Goal: Task Accomplishment & Management: Manage account settings

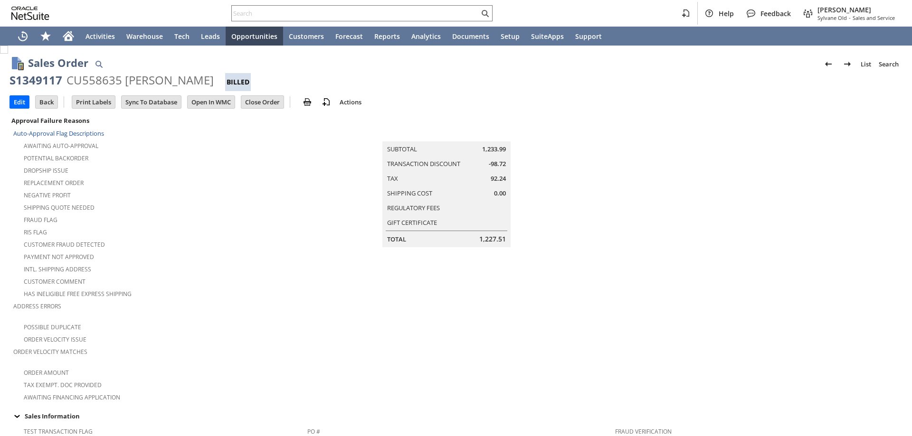
scroll to position [631, 0]
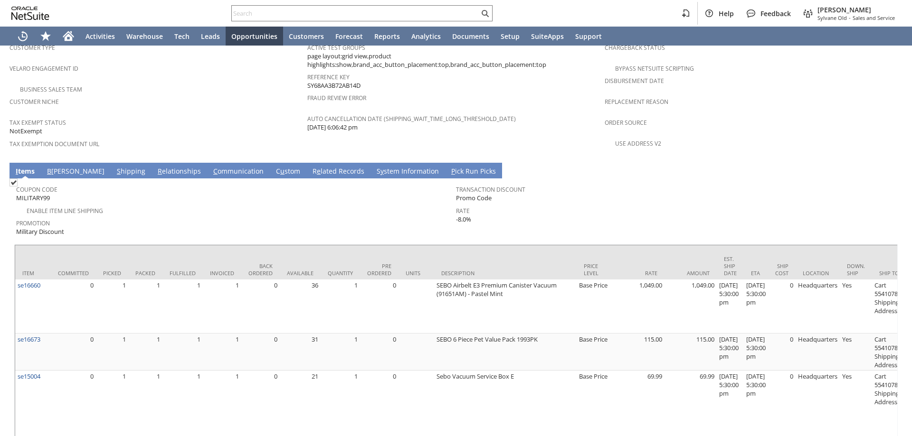
click at [211, 167] on link "C ommunication" at bounding box center [238, 172] width 55 height 10
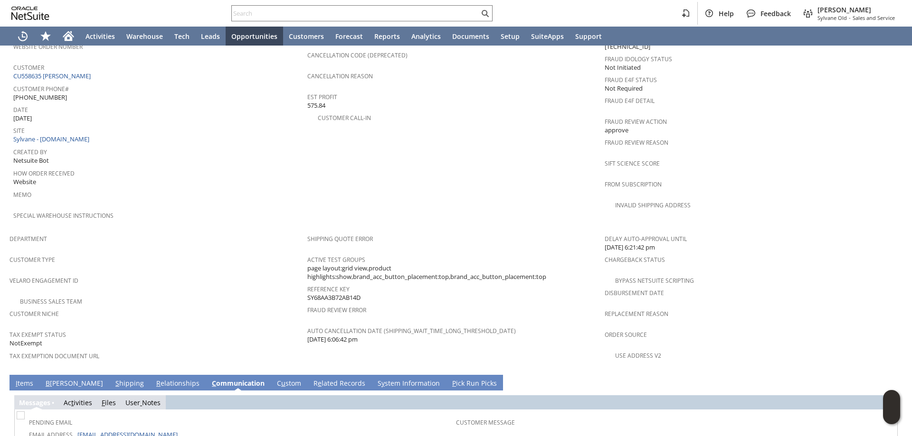
scroll to position [485, 0]
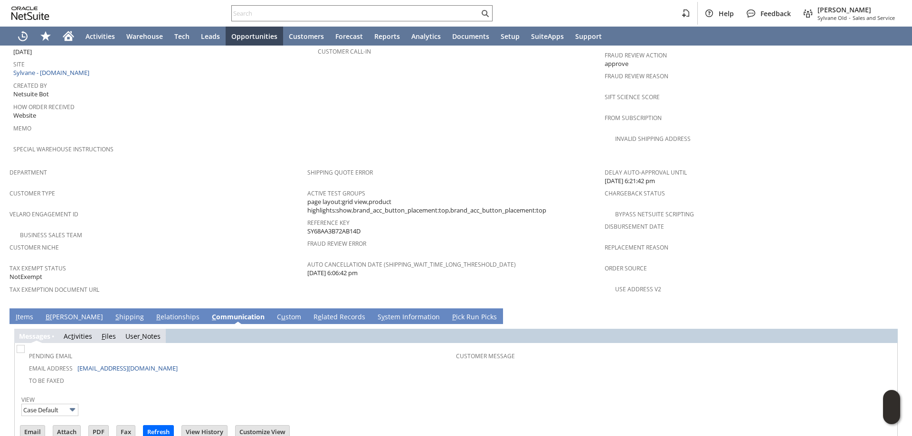
click at [28, 312] on link "I tems" at bounding box center [24, 317] width 22 height 10
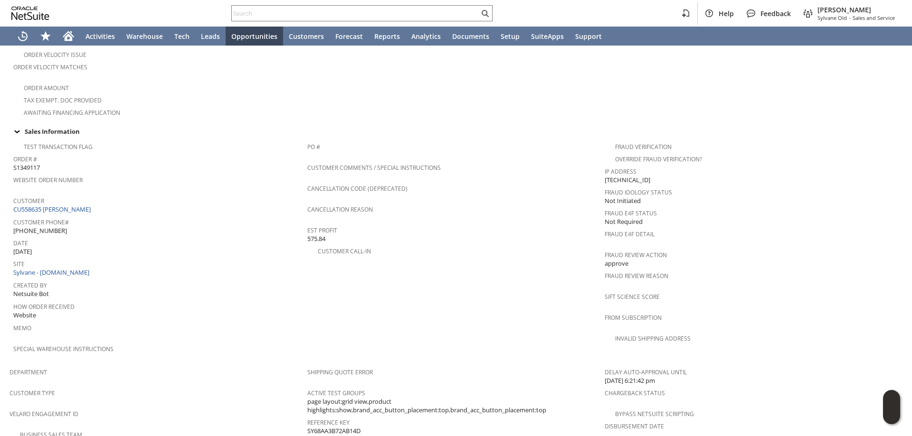
scroll to position [570, 0]
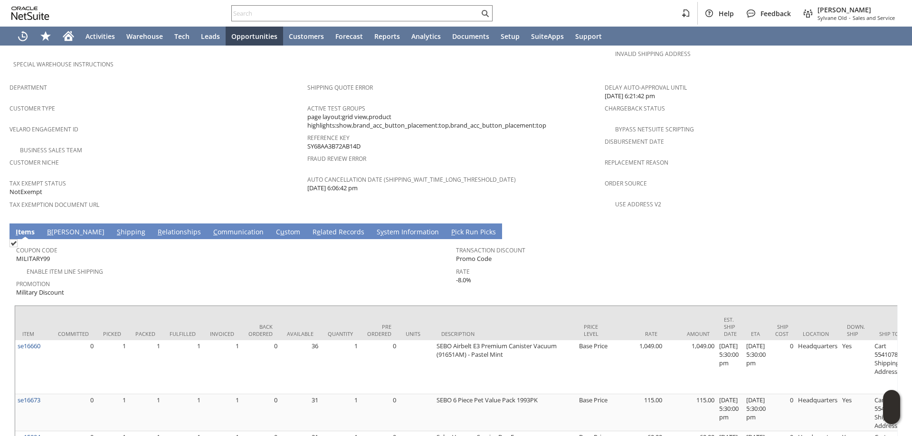
click at [114, 227] on link "S hipping" at bounding box center [130, 232] width 33 height 10
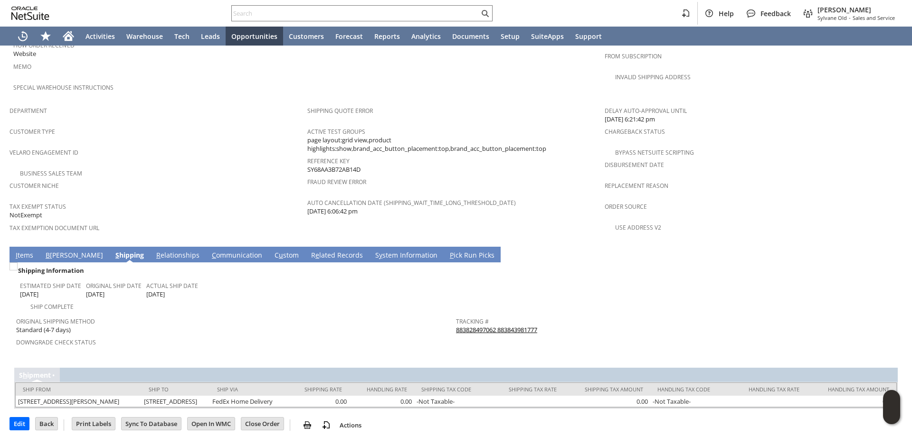
click at [17, 251] on span "I" at bounding box center [17, 255] width 2 height 9
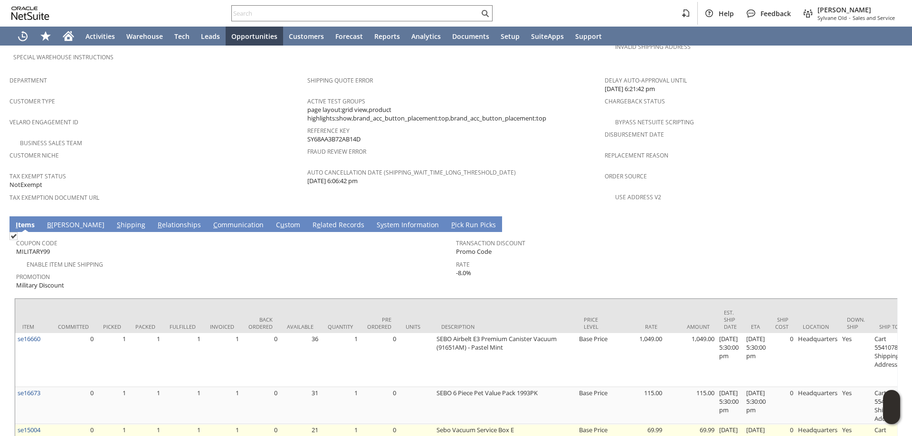
scroll to position [561, 0]
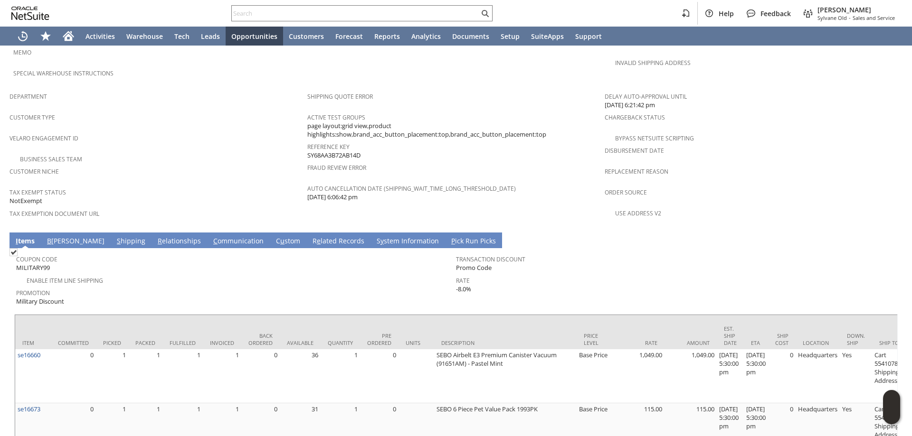
click at [56, 236] on link "B illing" at bounding box center [76, 241] width 62 height 10
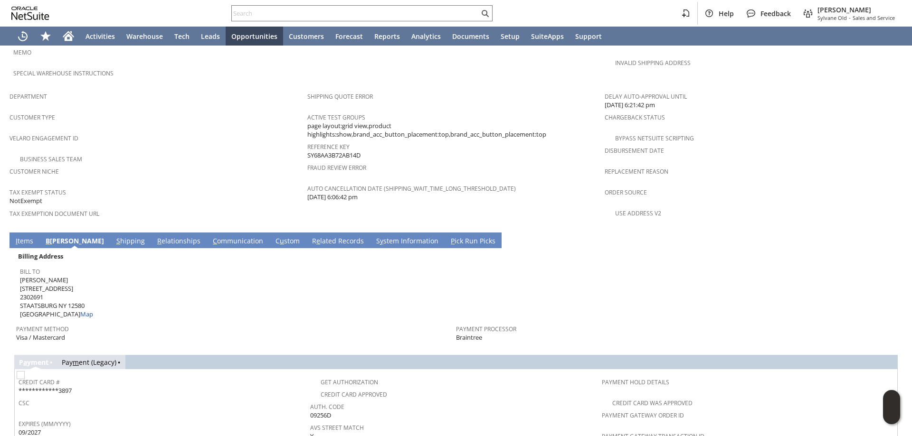
click at [28, 236] on link "I tems" at bounding box center [24, 241] width 22 height 10
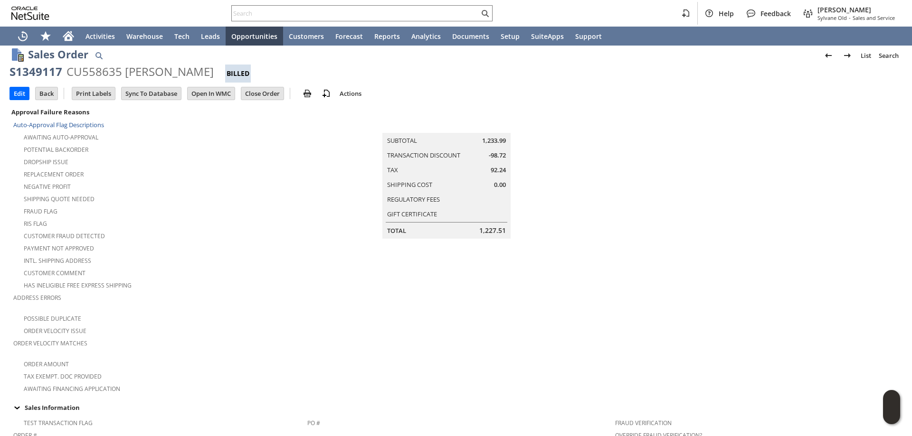
scroll to position [0, 0]
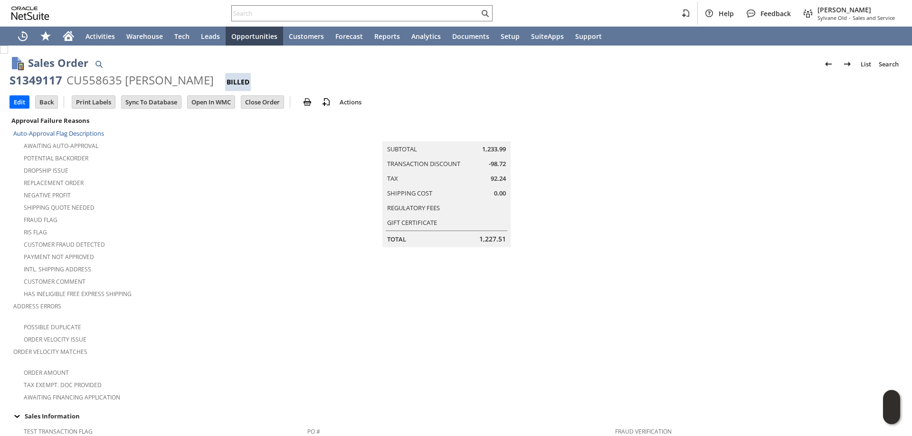
drag, startPoint x: 202, startPoint y: 82, endPoint x: 0, endPoint y: 85, distance: 201.8
copy div "S1349117 CU558635 Sarah m Mavila"
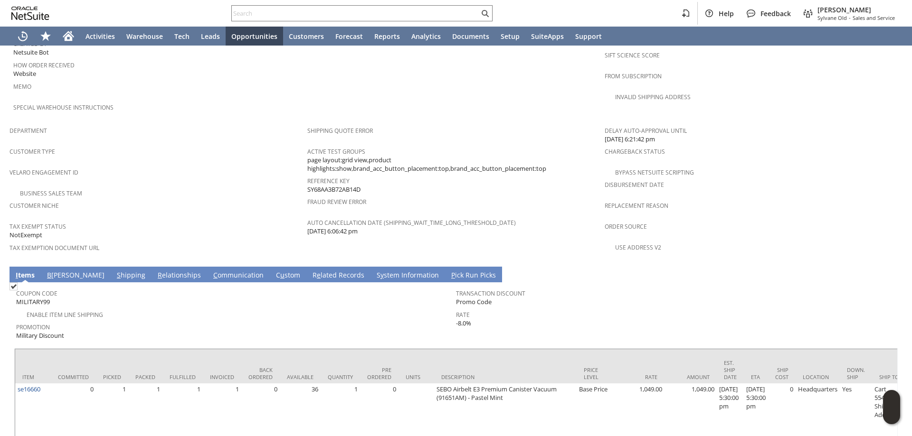
scroll to position [656, 0]
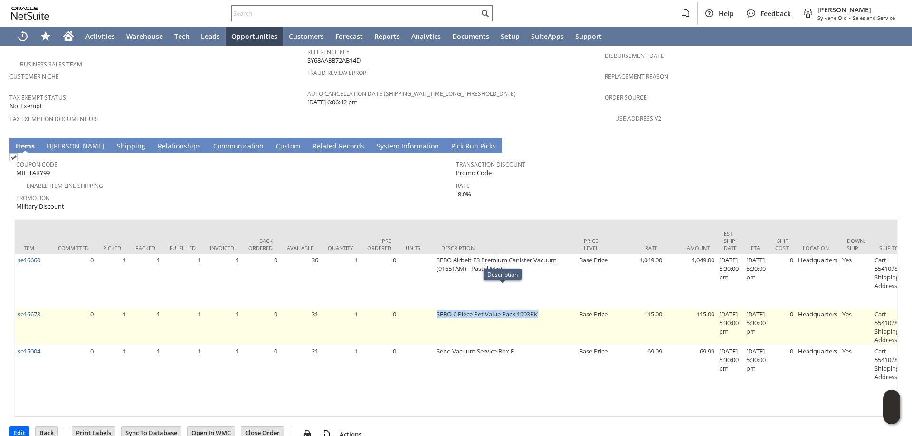
drag, startPoint x: 434, startPoint y: 290, endPoint x: 538, endPoint y: 296, distance: 104.1
click at [538, 309] on td "SEBO 6 Piece Pet Value Pack 1993PK" at bounding box center [505, 327] width 142 height 37
copy td "SEBO 6 Piece Pet Value Pack 1993PK"
drag, startPoint x: 47, startPoint y: 292, endPoint x: 16, endPoint y: 299, distance: 31.8
click at [16, 309] on td "se16673" at bounding box center [33, 327] width 36 height 37
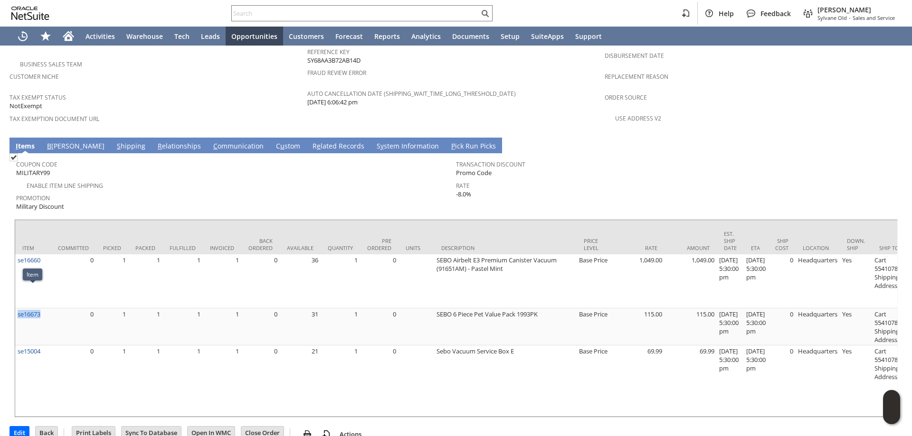
copy link "se16673"
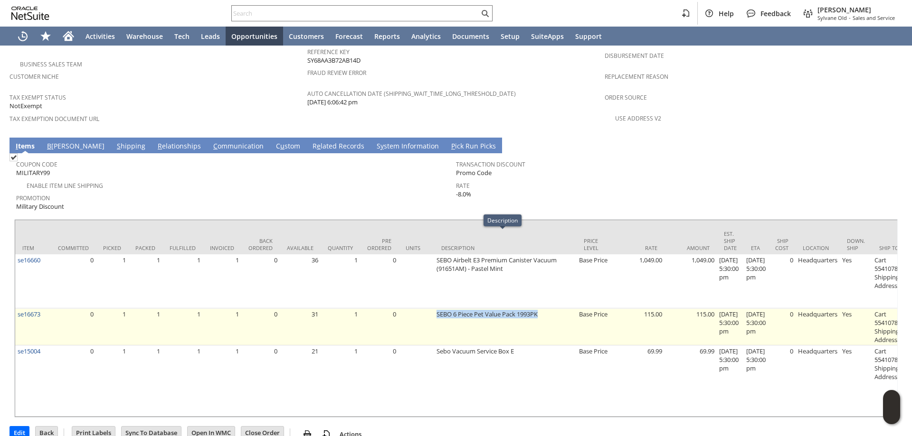
drag, startPoint x: 430, startPoint y: 287, endPoint x: 446, endPoint y: 257, distance: 34.0
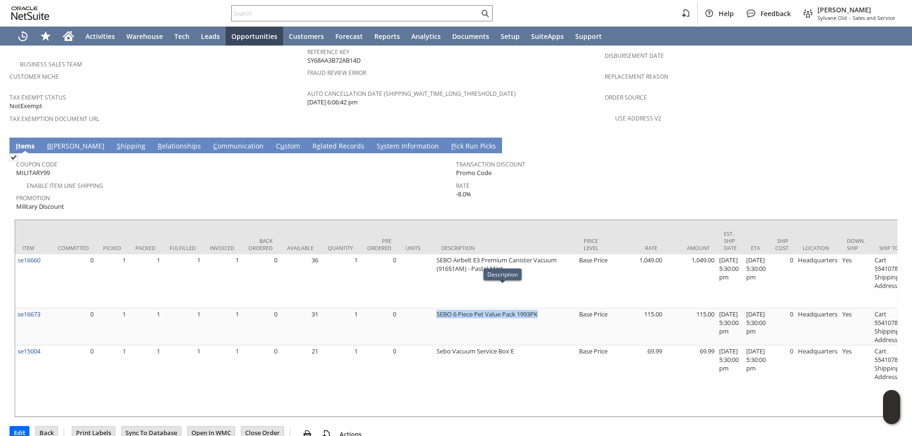
copy tr "SEBO 6 Piece Pet Value Pack 1993PK"
click at [369, 18] on input "text" at bounding box center [355, 13] width 247 height 11
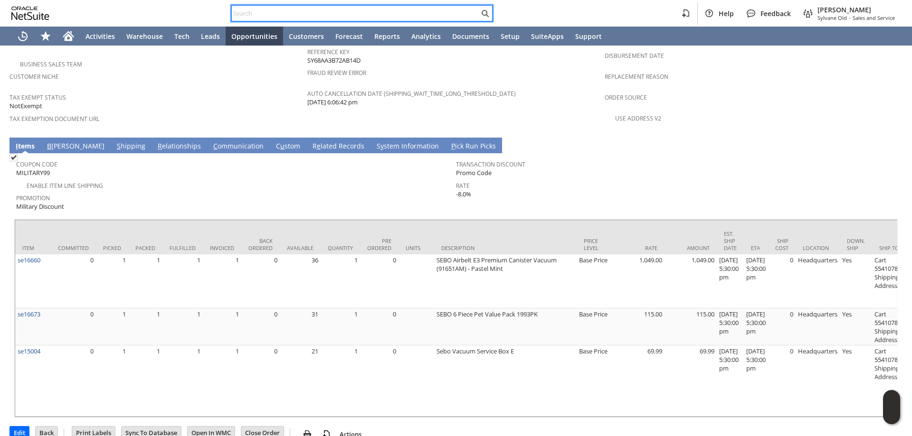
paste input "P217965"
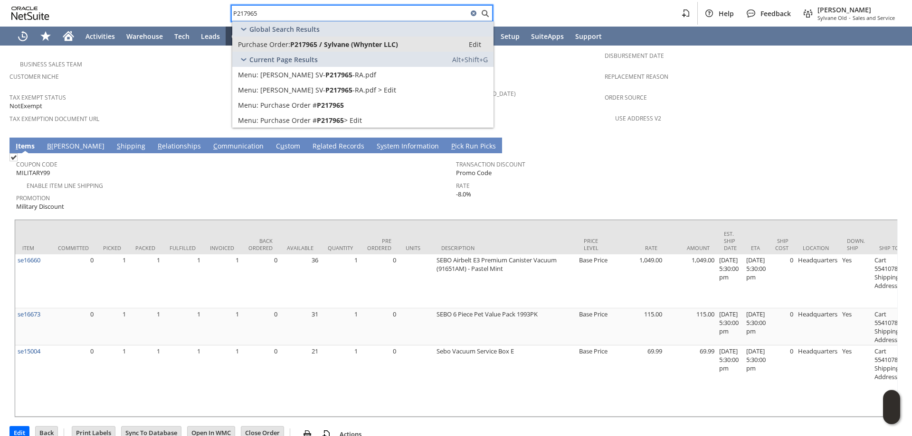
type input "P217965"
click at [341, 45] on span "P217965 / Sylvane (Whynter LLC)" at bounding box center [344, 44] width 108 height 9
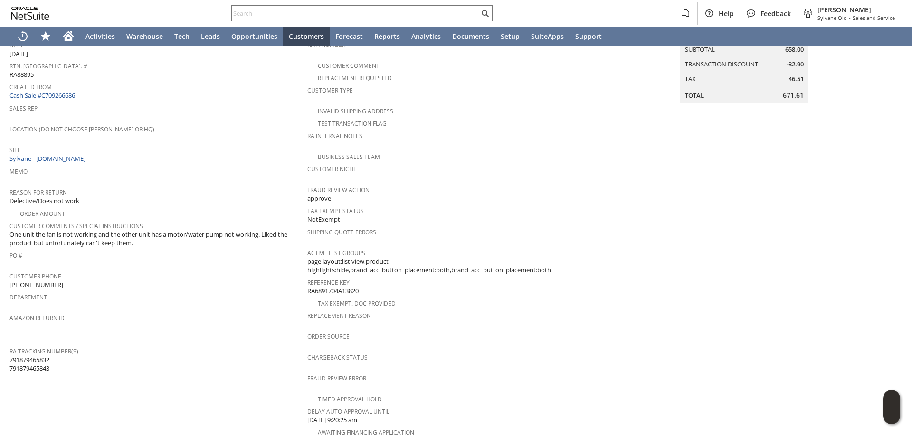
scroll to position [228, 0]
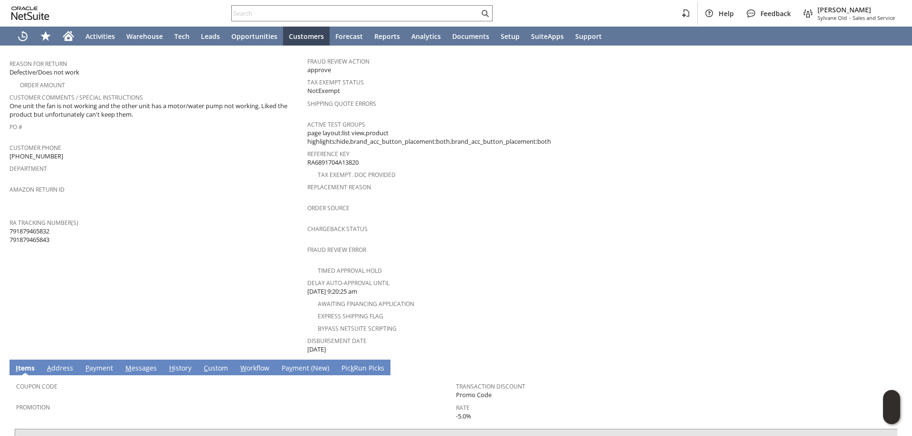
drag, startPoint x: 209, startPoint y: 278, endPoint x: 188, endPoint y: 283, distance: 22.0
click at [204, 282] on td "Customer CU1223433 Sarathi Kalra Date 8/4/2025 Rtn. Auth. # RA88895 Created Fro…" at bounding box center [158, 120] width 298 height 469
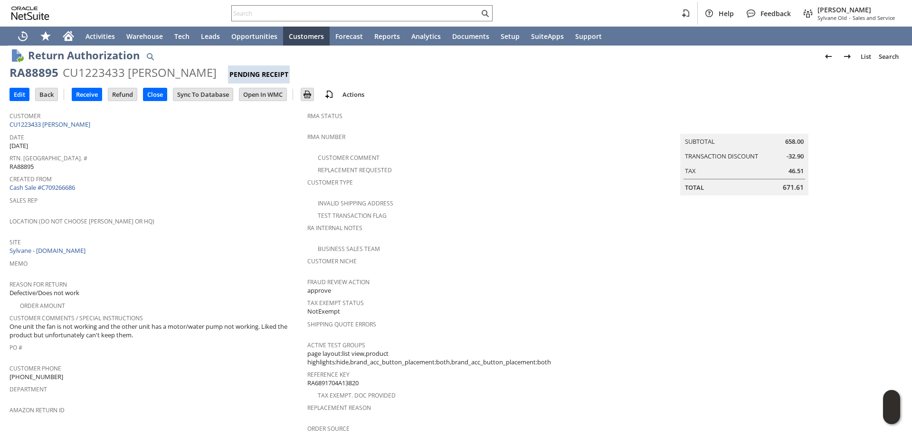
scroll to position [0, 0]
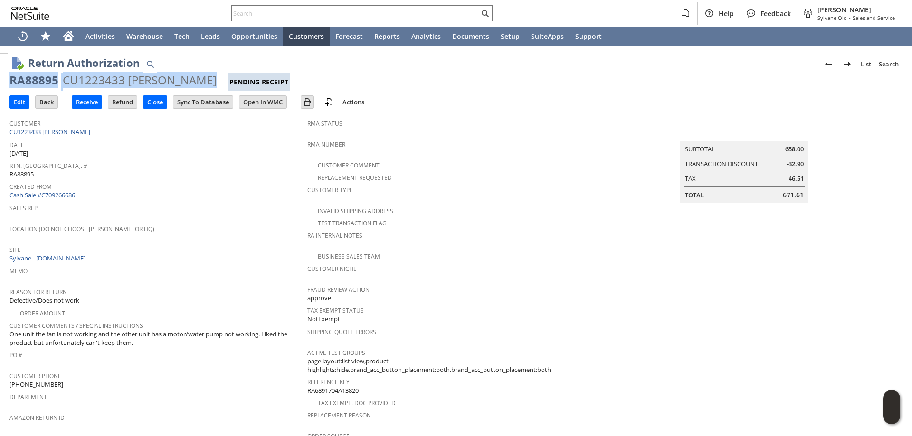
drag, startPoint x: 191, startPoint y: 80, endPoint x: 31, endPoint y: 84, distance: 160.1
click at [11, 81] on div "RA88895 CU1223433 Sarathi Kalra Pending Receipt" at bounding box center [455, 82] width 893 height 19
copy div "RA88895 CU1223433 Sarathi Kalra"
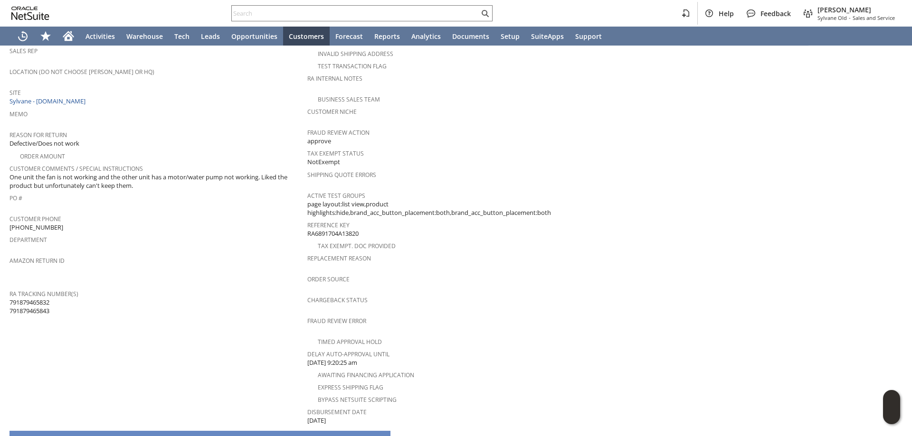
scroll to position [181, 0]
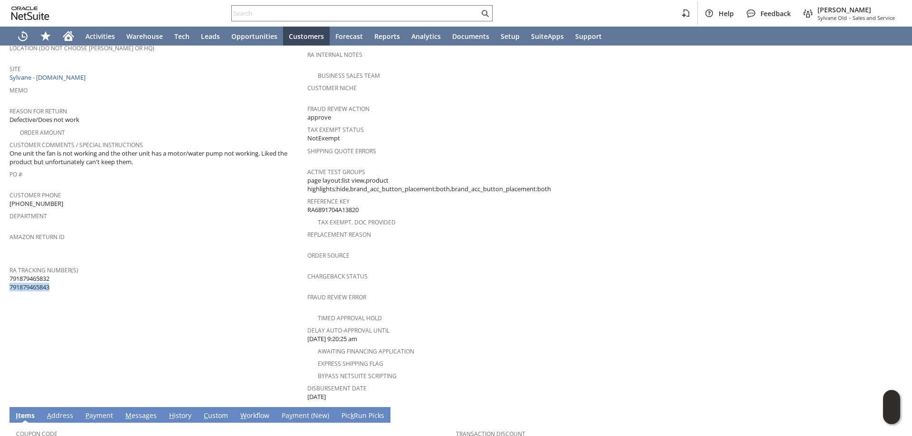
drag, startPoint x: 57, startPoint y: 277, endPoint x: 10, endPoint y: 278, distance: 46.5
click at [10, 278] on div "RA Tracking Number(s) 791879465832 791879465843" at bounding box center [155, 278] width 293 height 28
copy span "791879465843"
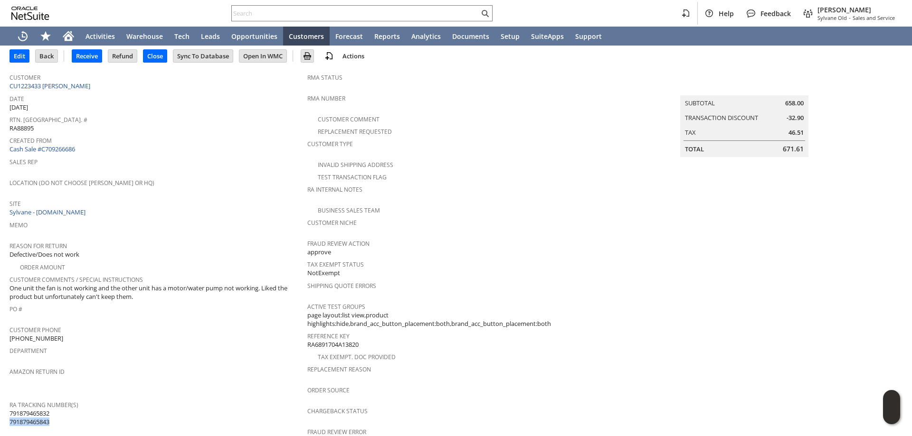
scroll to position [0, 0]
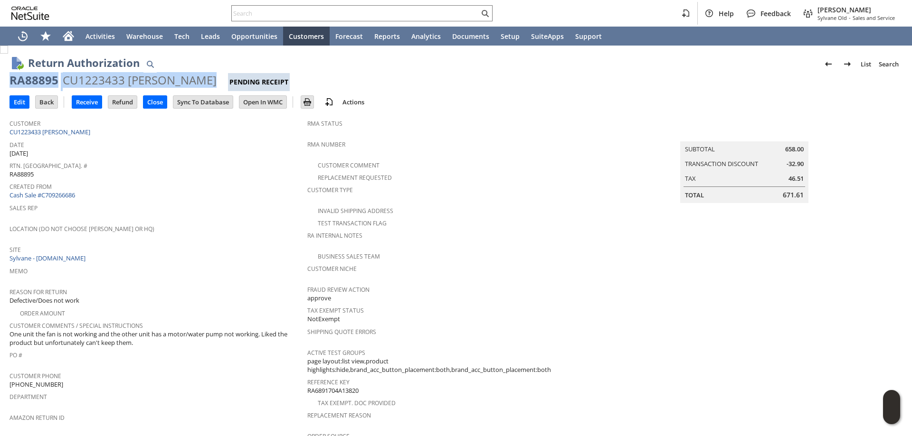
drag, startPoint x: 191, startPoint y: 78, endPoint x: 3, endPoint y: 74, distance: 188.1
copy div "RA88895 CU1223433 Sarathi Kalra"
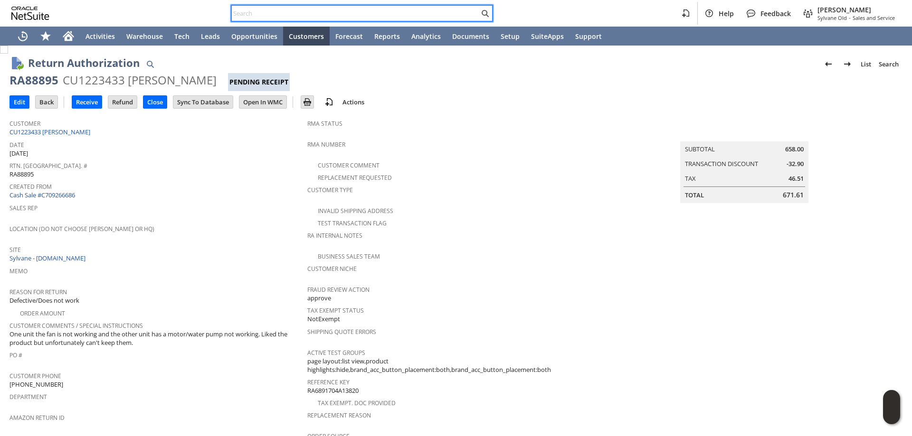
click at [399, 9] on input "text" at bounding box center [355, 13] width 247 height 11
paste input "9176606444"
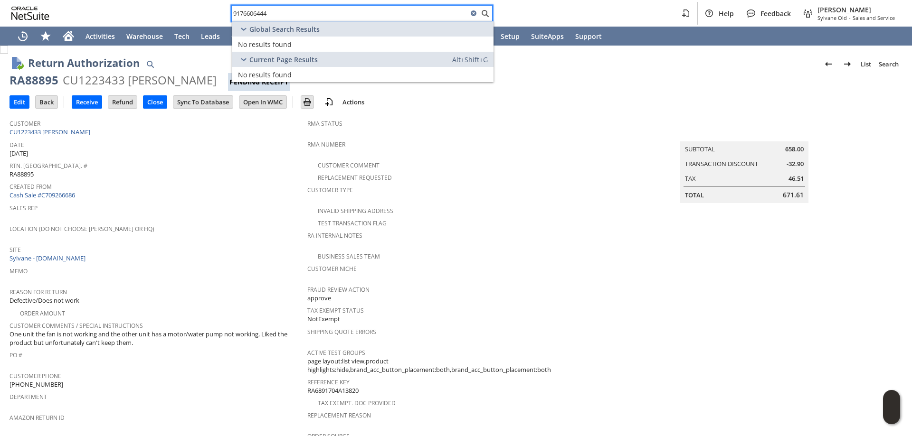
drag, startPoint x: 338, startPoint y: 11, endPoint x: 96, endPoint y: -7, distance: 242.4
click at [96, 0] on html "9176606444 Help Feedback Mark Neri Sylvane Old - Sales and Service Activities W…" at bounding box center [456, 218] width 912 height 436
paste input "P217965"
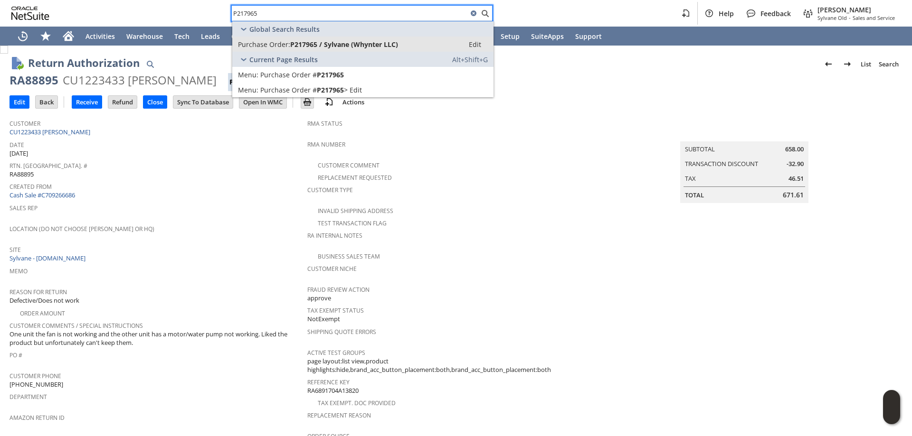
type input "P217965"
click at [321, 44] on span "P217965 / Sylvane (Whynter LLC)" at bounding box center [344, 44] width 108 height 9
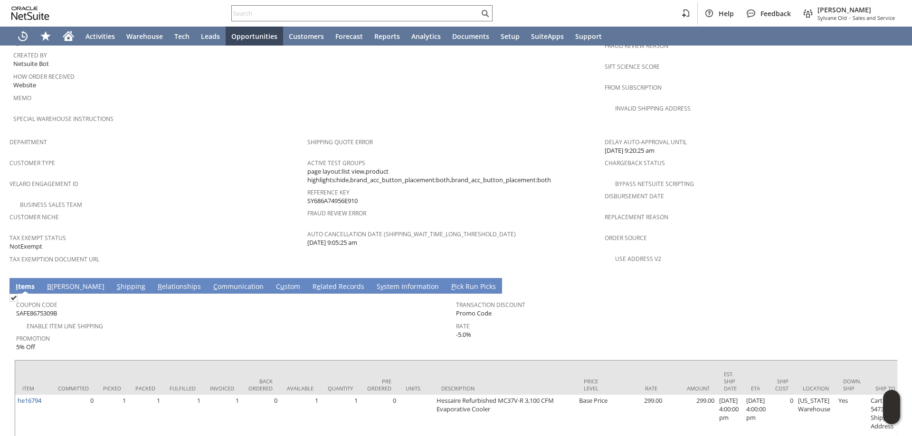
scroll to position [532, 0]
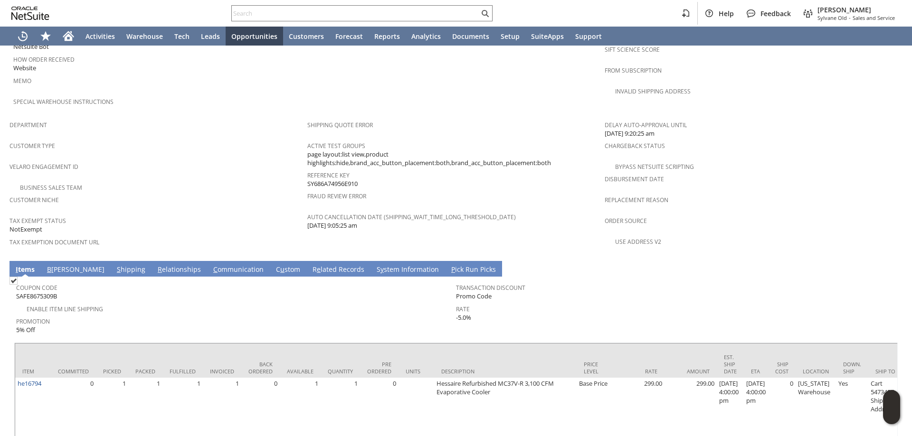
drag, startPoint x: 279, startPoint y: 302, endPoint x: 210, endPoint y: 318, distance: 70.3
click at [277, 315] on span "Promotion" at bounding box center [233, 320] width 435 height 11
click at [145, 313] on td "Coupon Code SAFE8675309B Enable Item Line Shipping Promotion 5% Off Transaction…" at bounding box center [455, 307] width 883 height 61
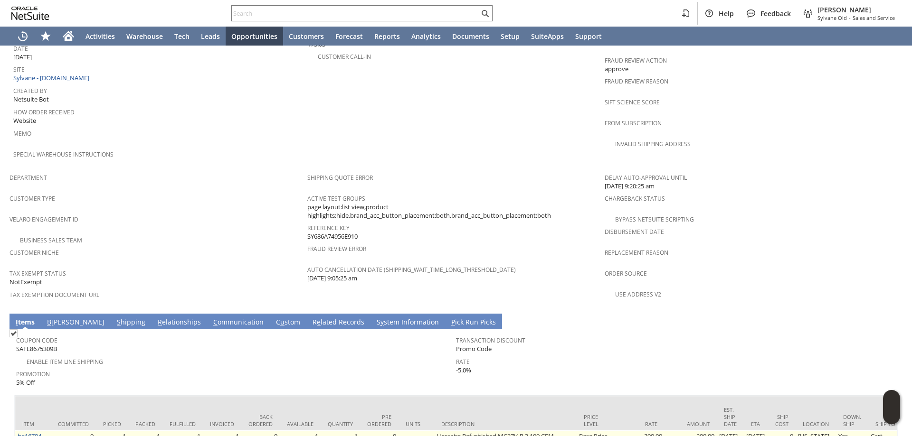
scroll to position [627, 0]
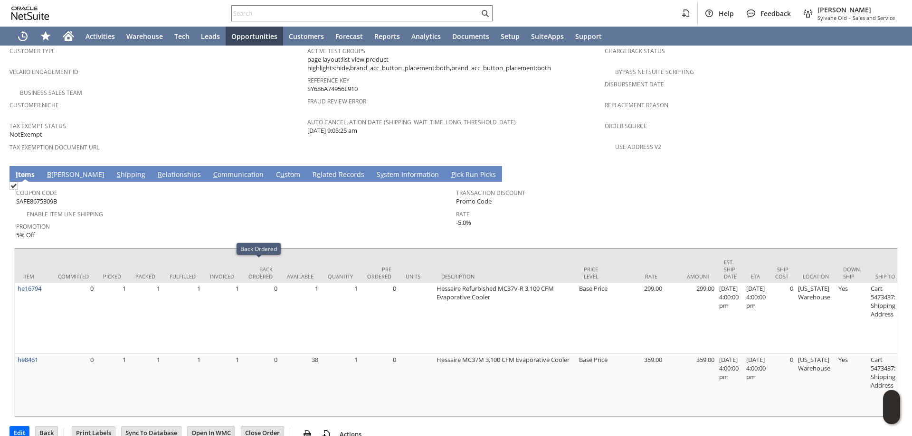
click at [301, 208] on div "Enable Item Line Shipping" at bounding box center [236, 213] width 440 height 11
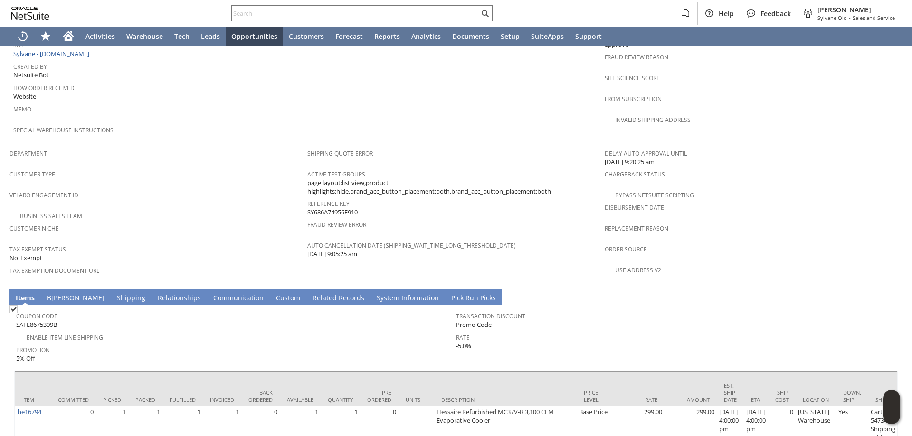
scroll to position [532, 0]
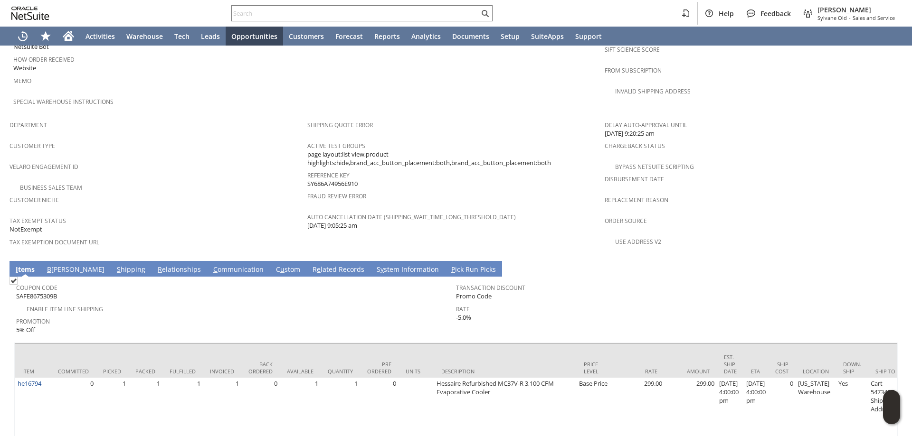
click at [197, 315] on div "Promotion 5% Off" at bounding box center [233, 325] width 435 height 20
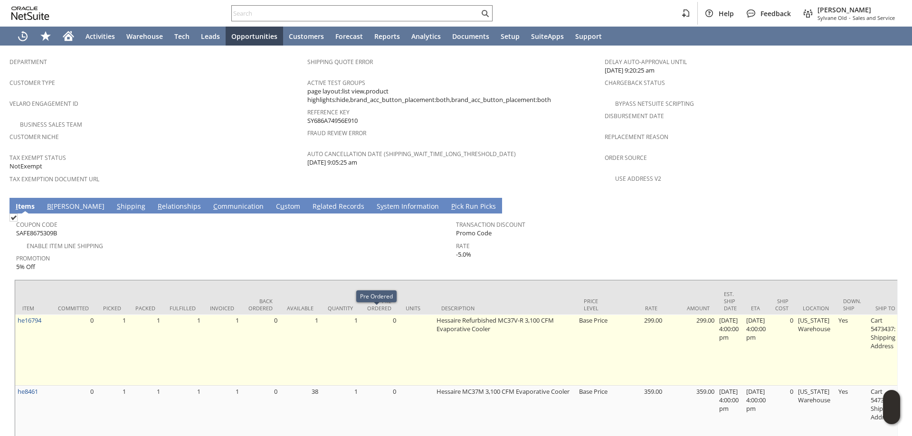
scroll to position [627, 0]
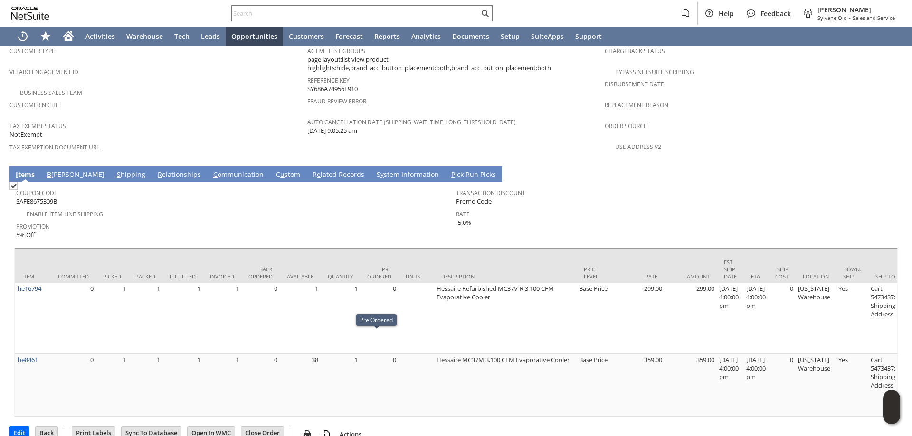
click at [114, 170] on link "S hipping" at bounding box center [130, 175] width 33 height 10
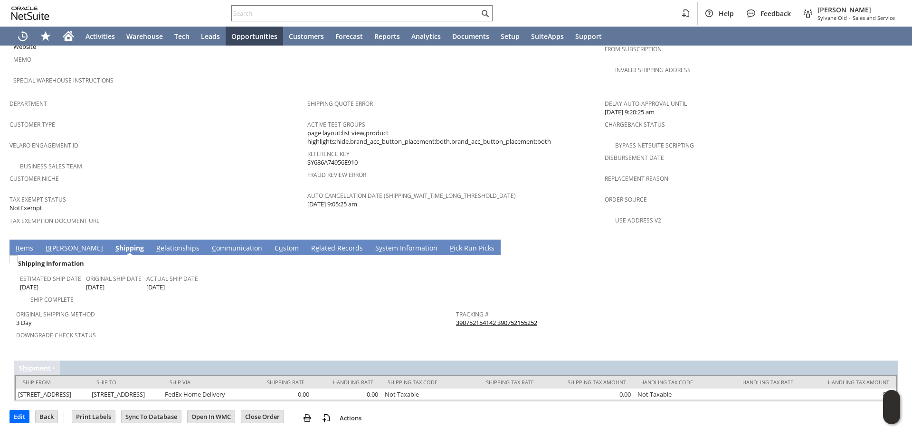
scroll to position [547, 0]
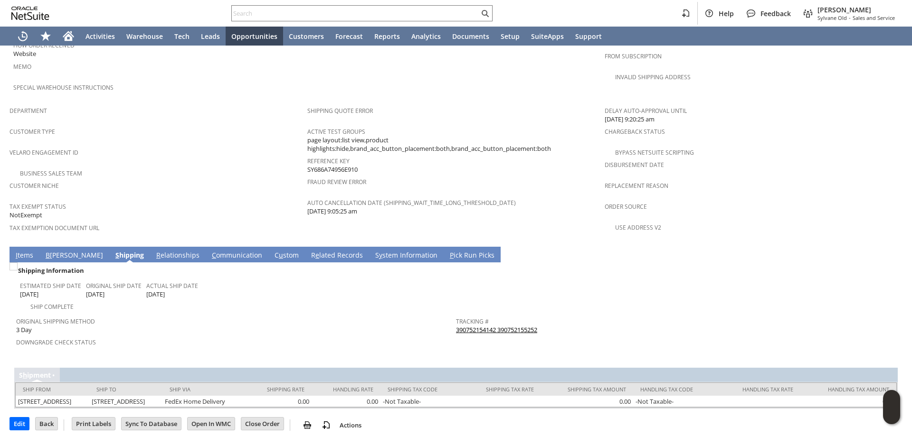
click at [32, 251] on link "I tems" at bounding box center [24, 256] width 22 height 10
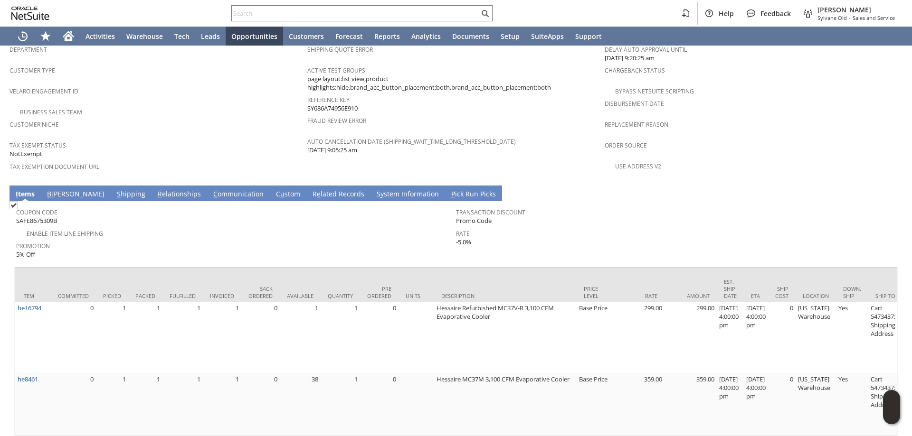
scroll to position [627, 0]
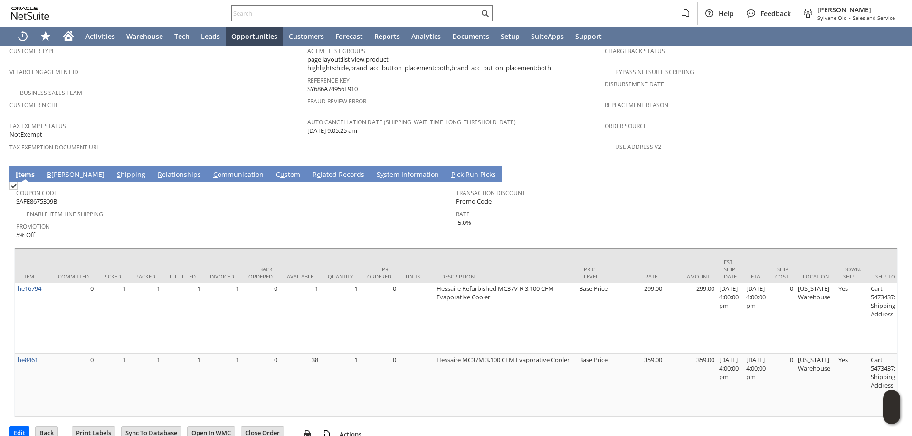
click at [634, 208] on span "Rate" at bounding box center [673, 213] width 435 height 11
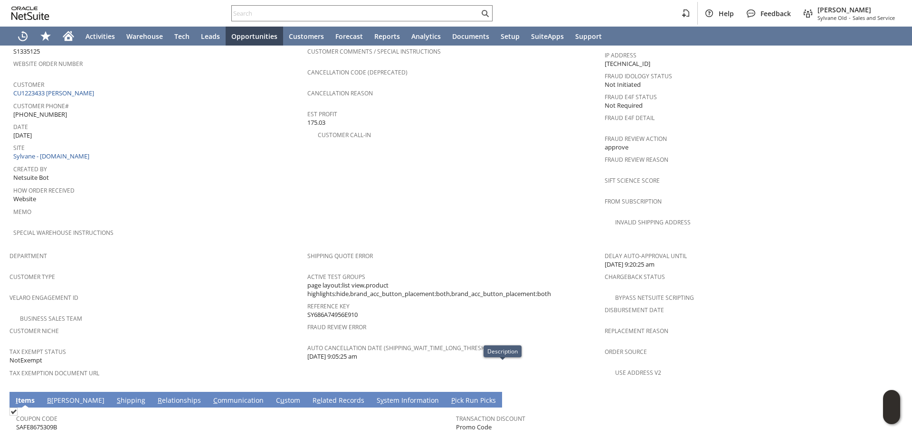
scroll to position [342, 0]
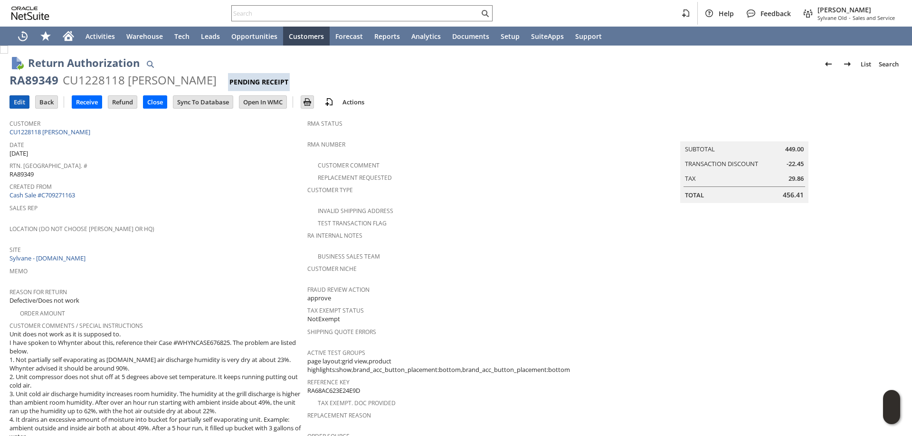
click at [23, 103] on input "Edit" at bounding box center [19, 102] width 19 height 12
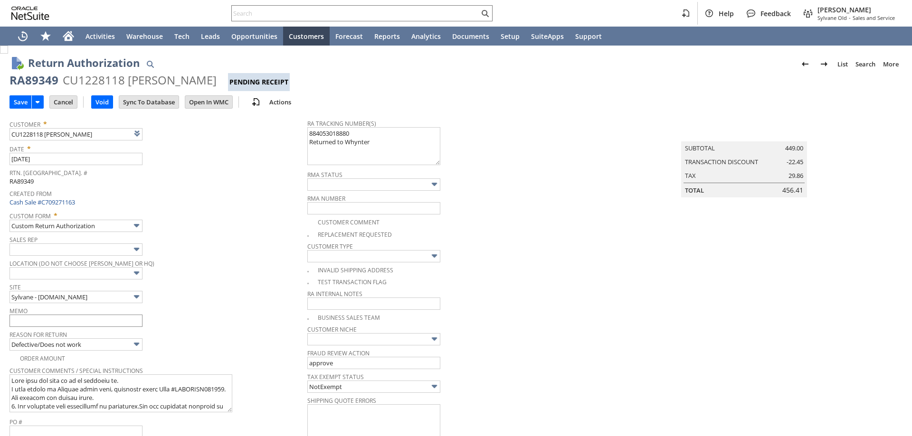
type input "Add"
type input "Copy Previous"
click at [47, 319] on input "text" at bounding box center [75, 321] width 133 height 12
click at [43, 321] on input "text" at bounding box center [75, 321] width 133 height 12
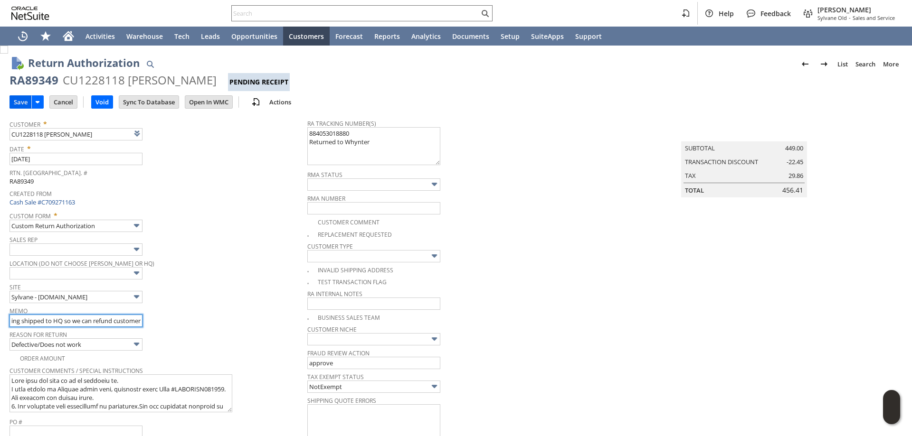
type input "Refund - (Original) defective unit returned to manuf but replacement unit is sh…"
click at [23, 100] on input "Save" at bounding box center [20, 102] width 21 height 12
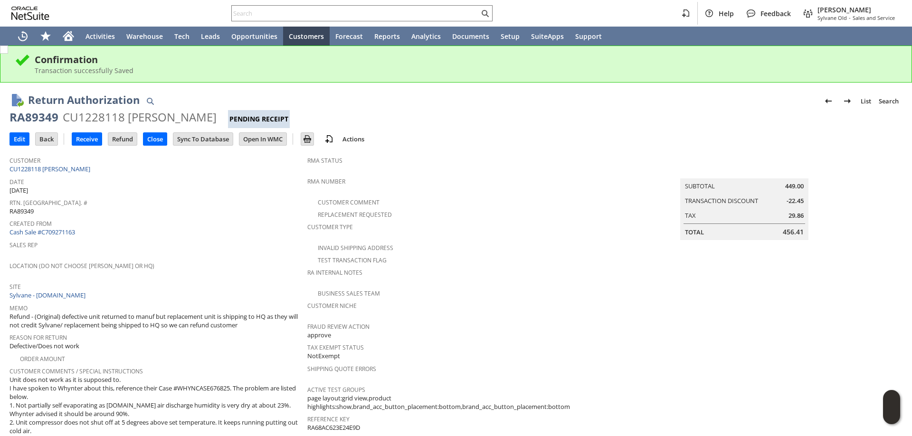
drag, startPoint x: 210, startPoint y: 116, endPoint x: 8, endPoint y: 122, distance: 202.8
copy div "RA89349 CU1228118 [PERSON_NAME]"
click at [337, 12] on input "text" at bounding box center [355, 13] width 247 height 11
paste input "SO16008"
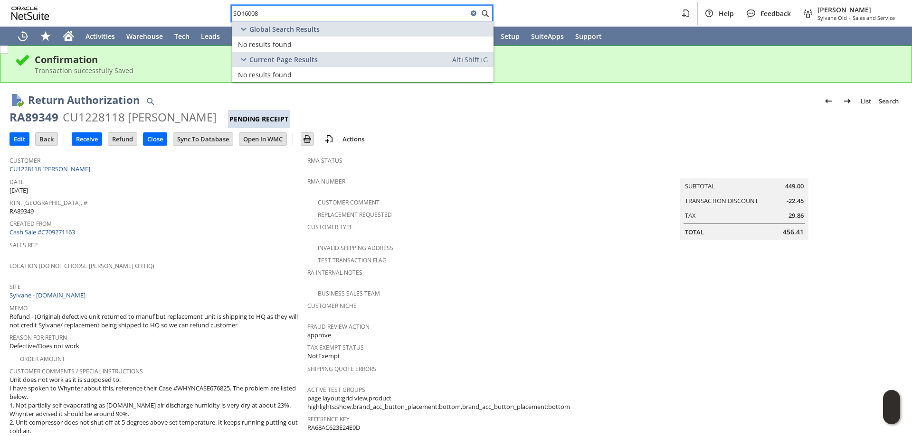
type input "SO16008"
